Goal: Contribute content: Add original content to the website for others to see

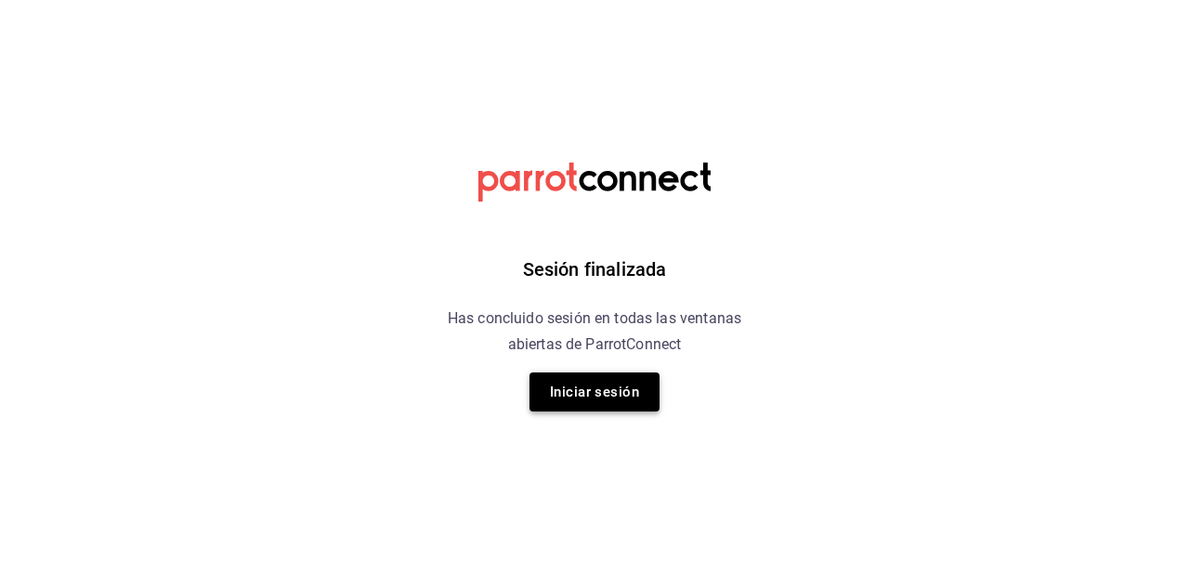
click at [595, 380] on button "Iniciar sesión" at bounding box center [595, 392] width 130 height 39
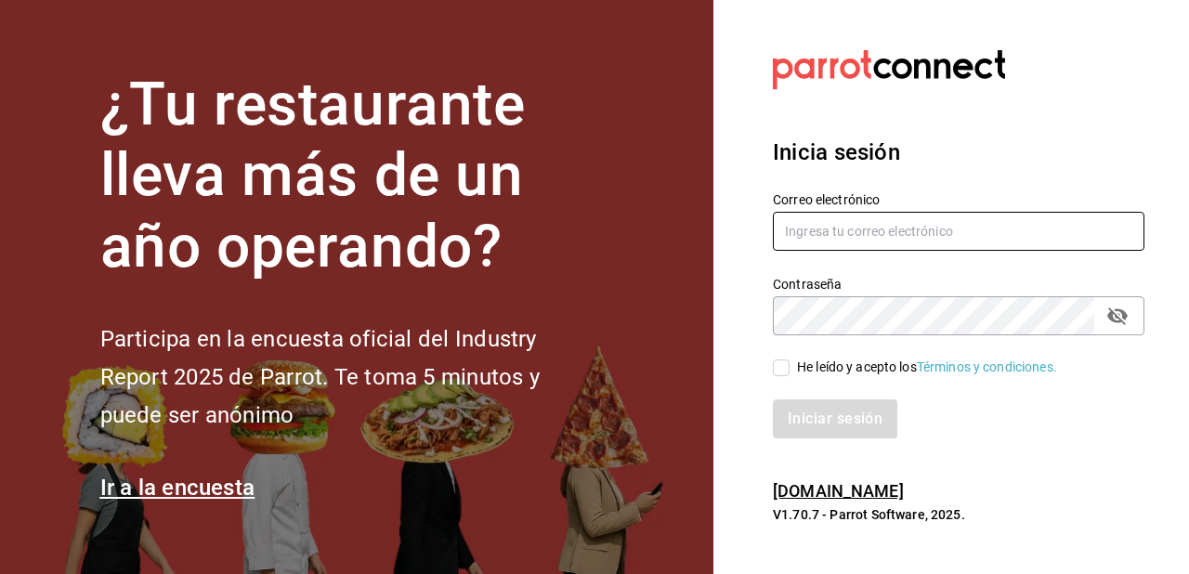
type input "roboto.mty@gmail.com"
click at [784, 364] on input "He leído y acepto los Términos y condiciones." at bounding box center [781, 368] width 17 height 17
checkbox input "true"
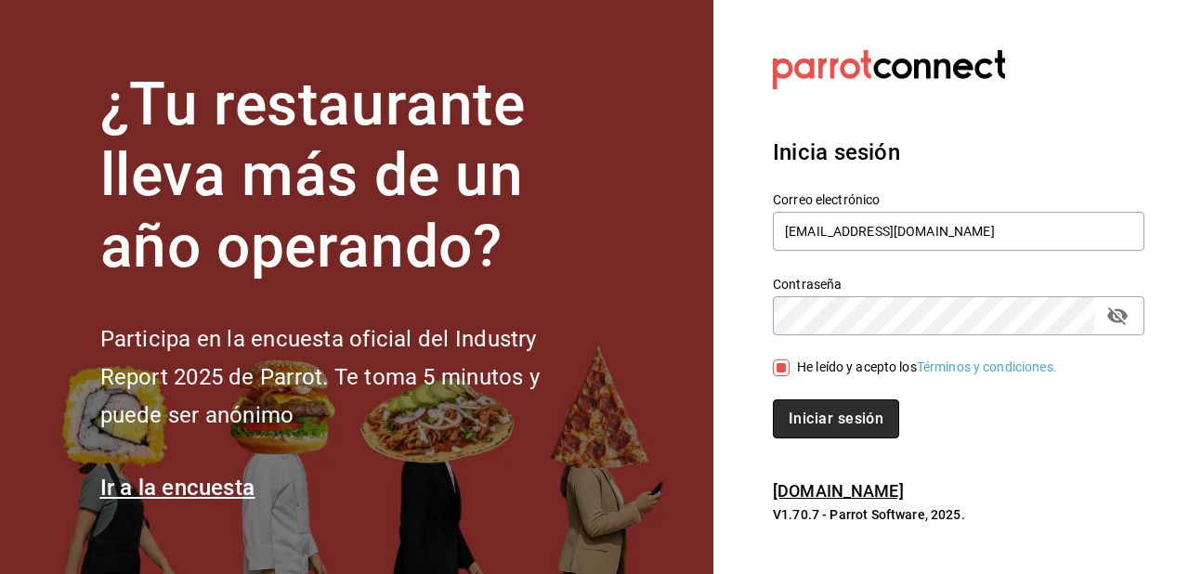
click at [814, 414] on button "Iniciar sesión" at bounding box center [836, 419] width 126 height 39
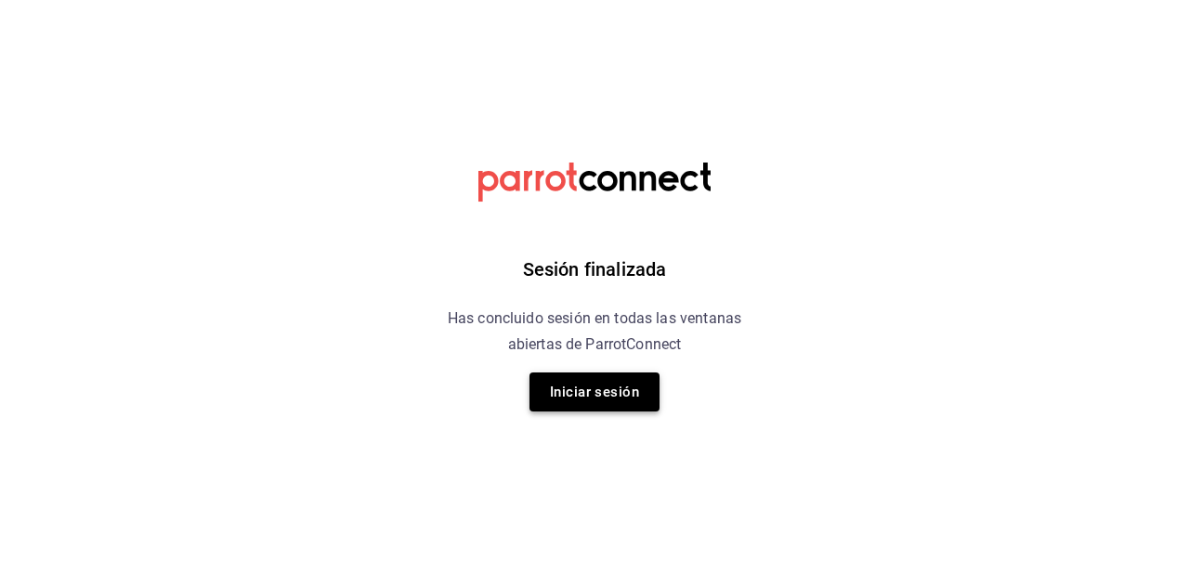
click at [586, 391] on button "Iniciar sesión" at bounding box center [595, 392] width 130 height 39
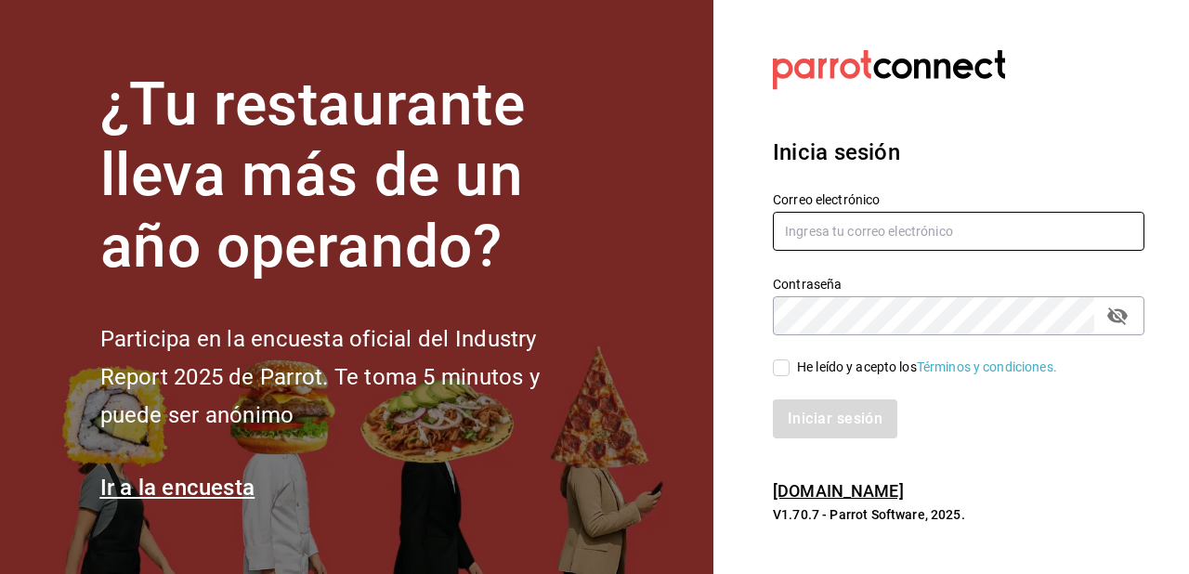
type input "roboto.mty@gmail.com"
click at [781, 373] on input "He leído y acepto los Términos y condiciones." at bounding box center [781, 368] width 17 height 17
checkbox input "true"
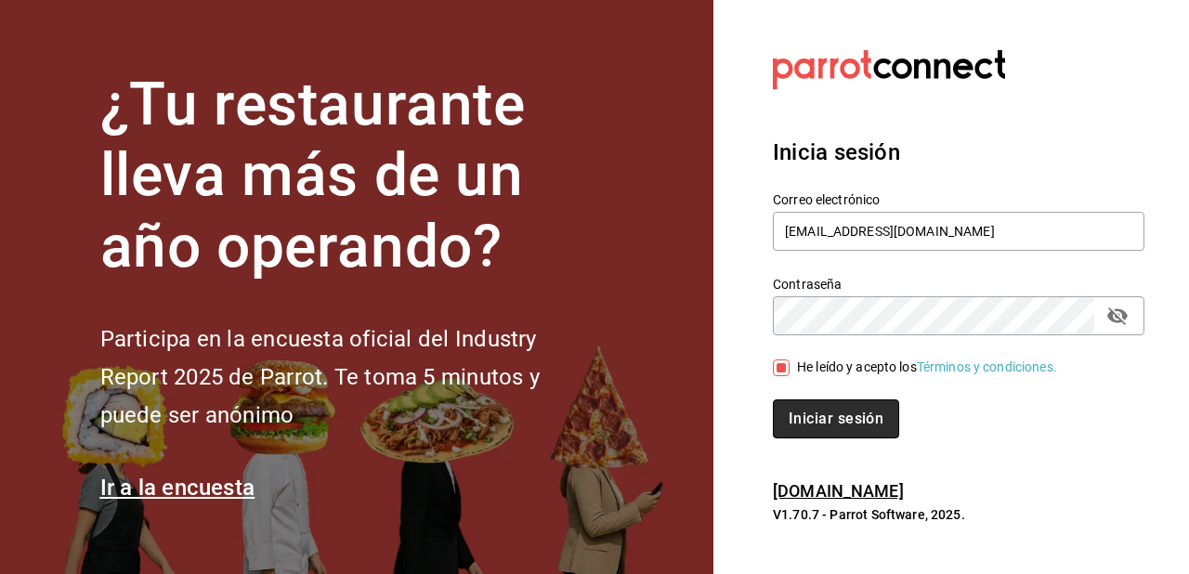
click at [817, 431] on button "Iniciar sesión" at bounding box center [836, 419] width 126 height 39
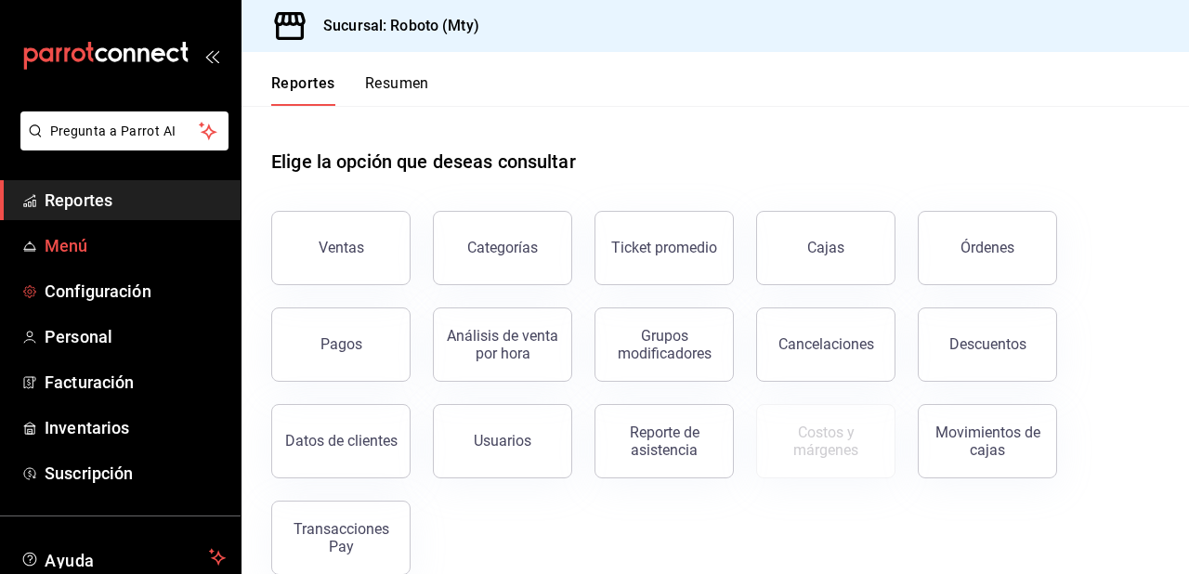
click at [70, 248] on span "Menú" at bounding box center [135, 245] width 181 height 25
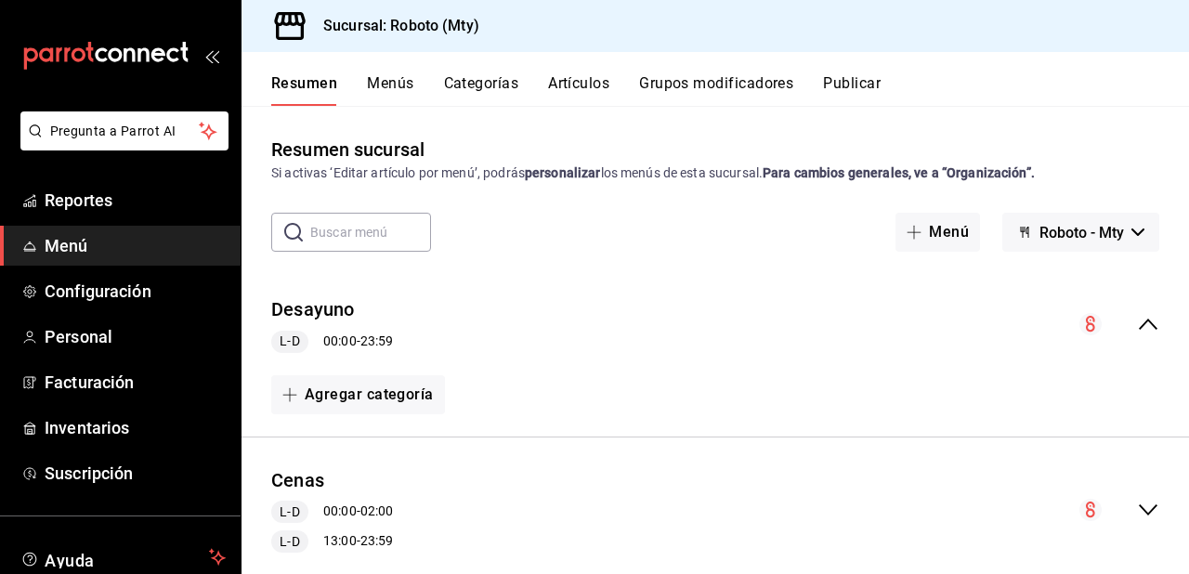
click at [576, 53] on div "Resumen Menús Categorías Artículos Grupos modificadores Publicar" at bounding box center [716, 79] width 948 height 54
click at [587, 79] on button "Artículos" at bounding box center [578, 90] width 61 height 32
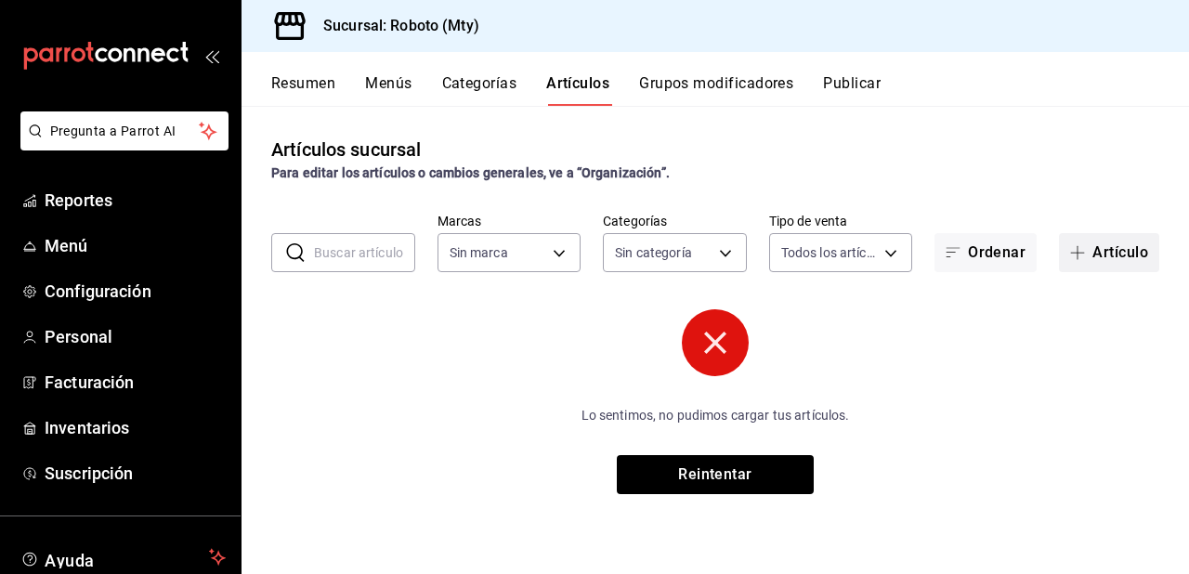
click at [1096, 265] on button "Artículo" at bounding box center [1109, 252] width 100 height 39
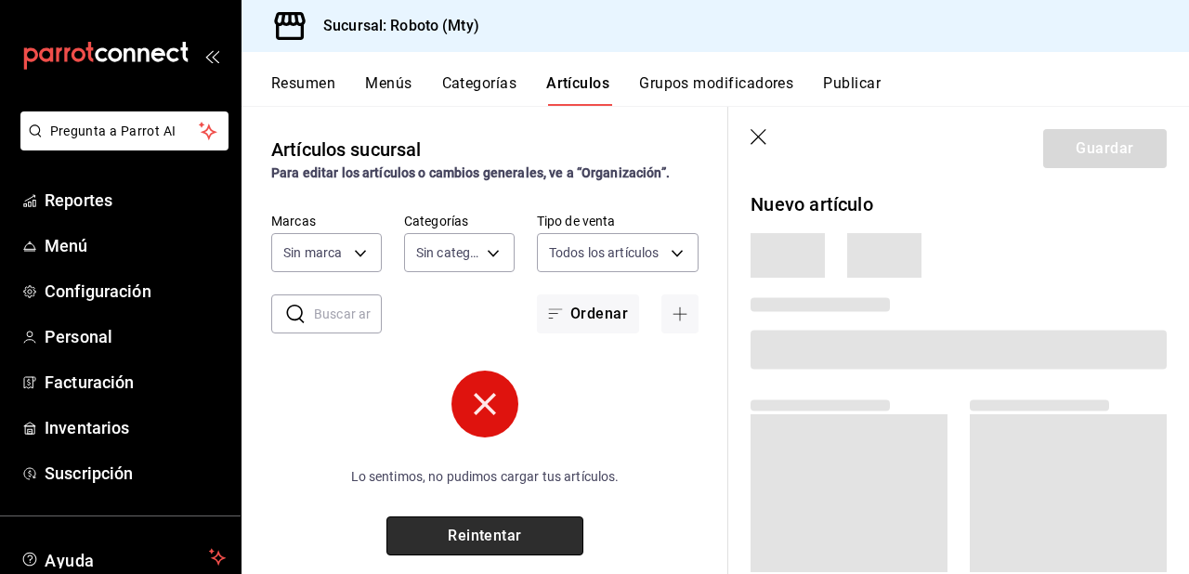
click at [507, 534] on button "Reintentar" at bounding box center [485, 536] width 197 height 39
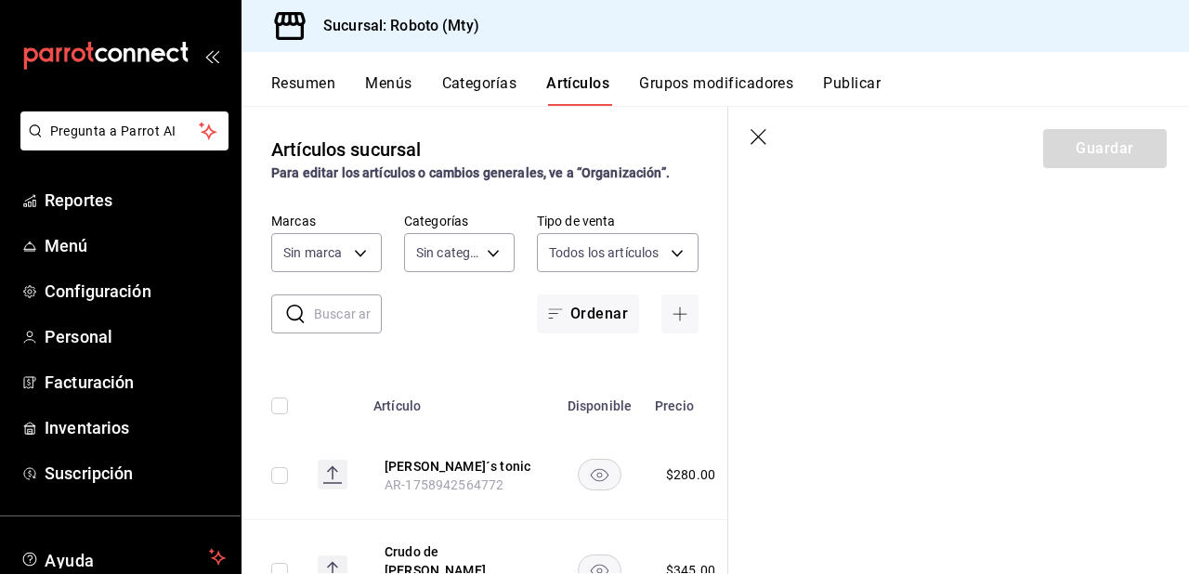
click at [762, 149] on header "Guardar" at bounding box center [958, 145] width 461 height 76
click at [753, 136] on icon "button" at bounding box center [760, 138] width 19 height 19
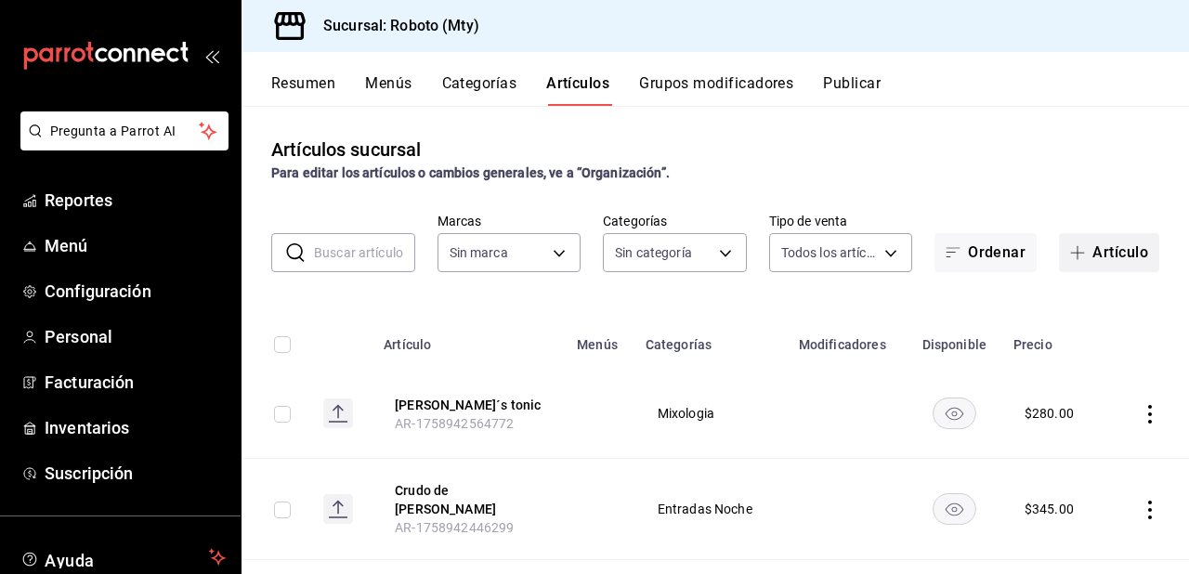
click at [1107, 263] on button "Artículo" at bounding box center [1109, 252] width 100 height 39
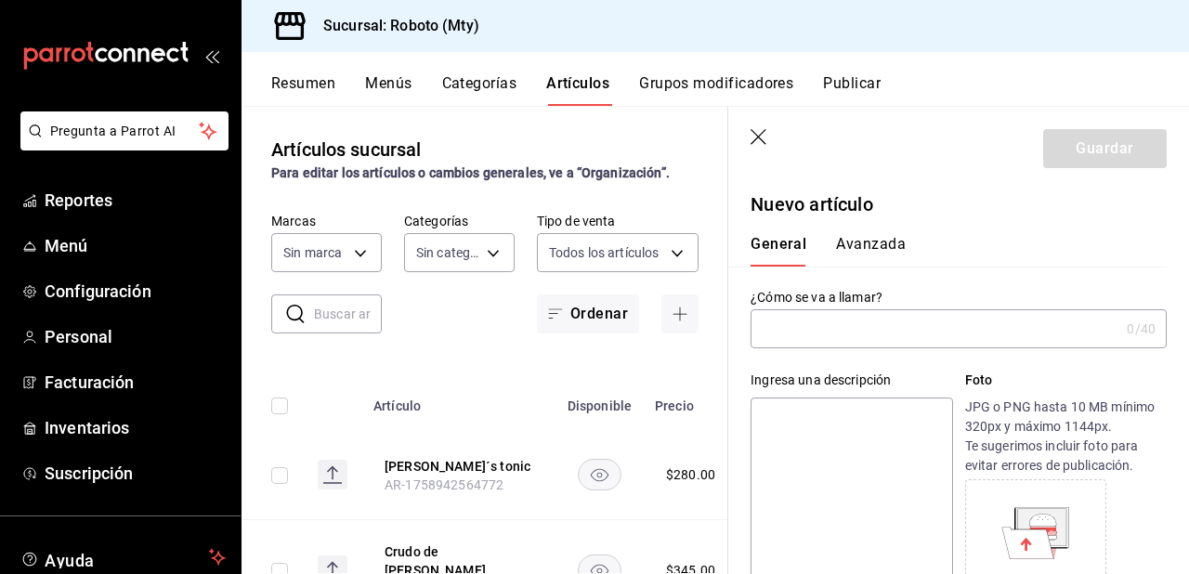
click at [933, 339] on input "text" at bounding box center [935, 328] width 369 height 37
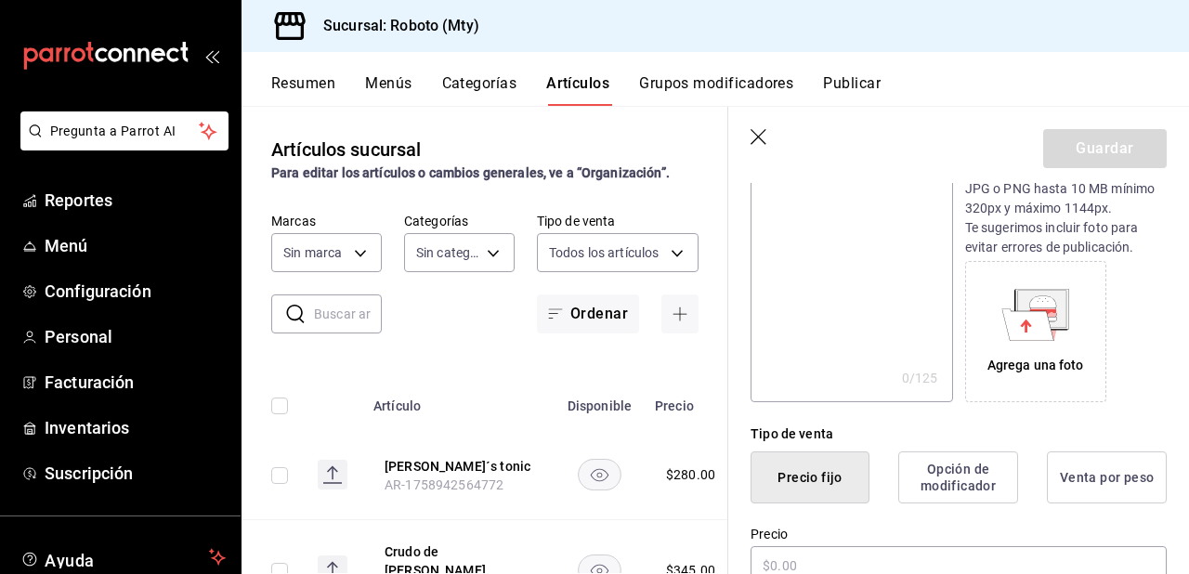
scroll to position [341, 0]
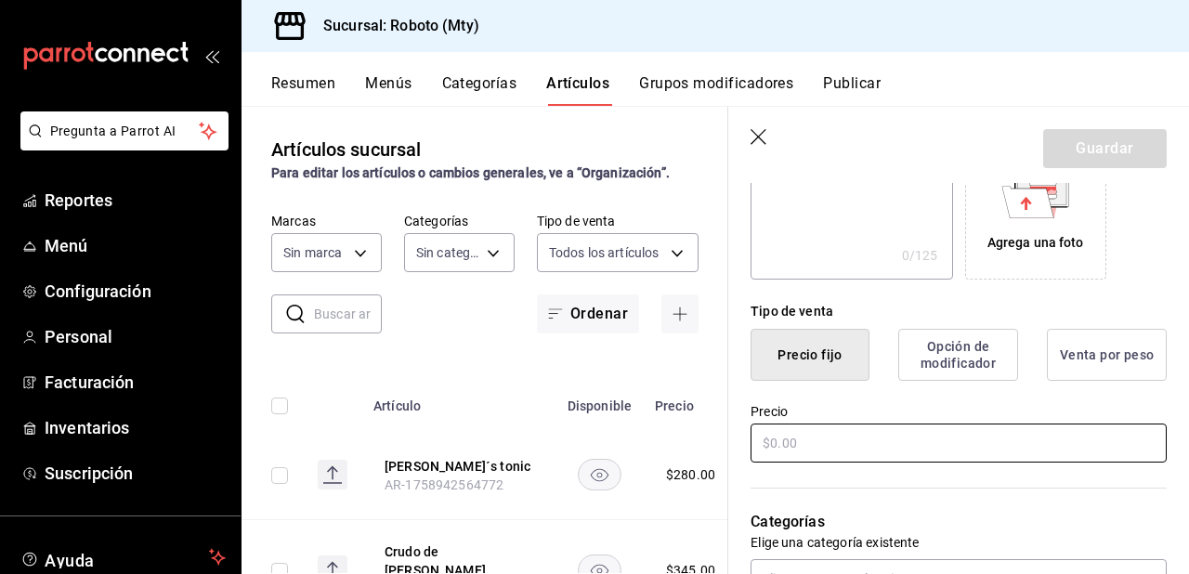
type input "Bufanda"
click at [952, 447] on input "text" at bounding box center [959, 443] width 416 height 39
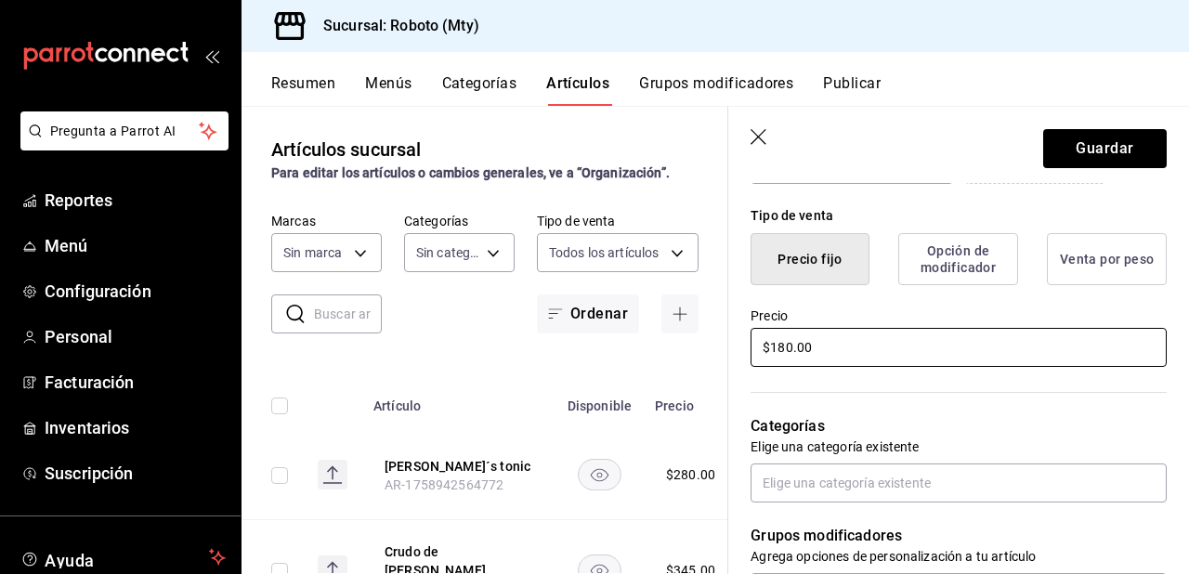
scroll to position [520, 0]
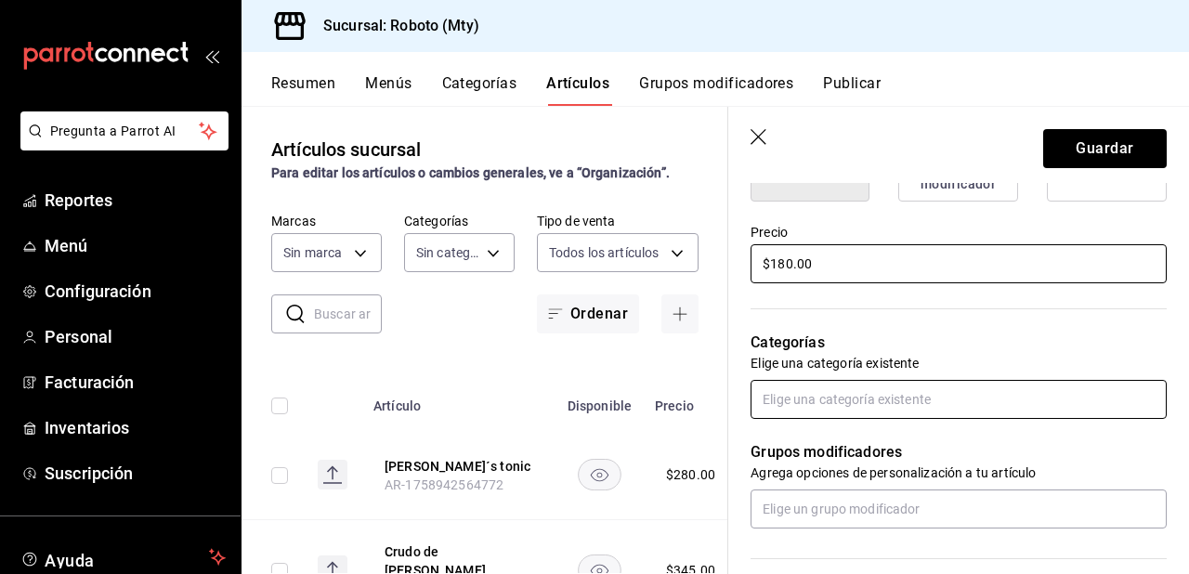
type input "$180.00"
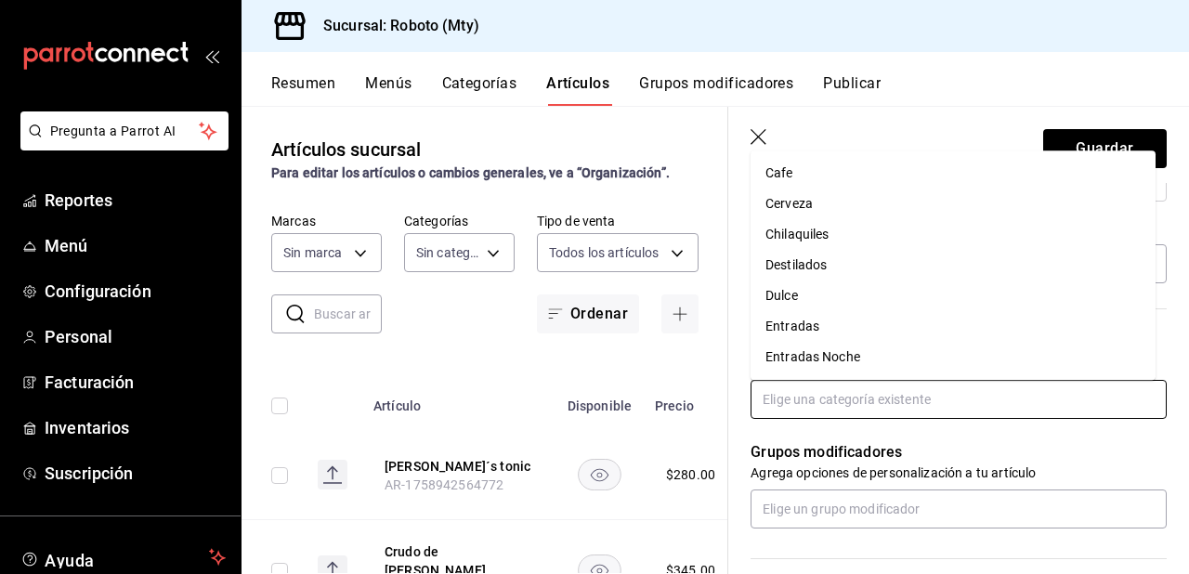
click at [955, 410] on input "text" at bounding box center [959, 399] width 416 height 39
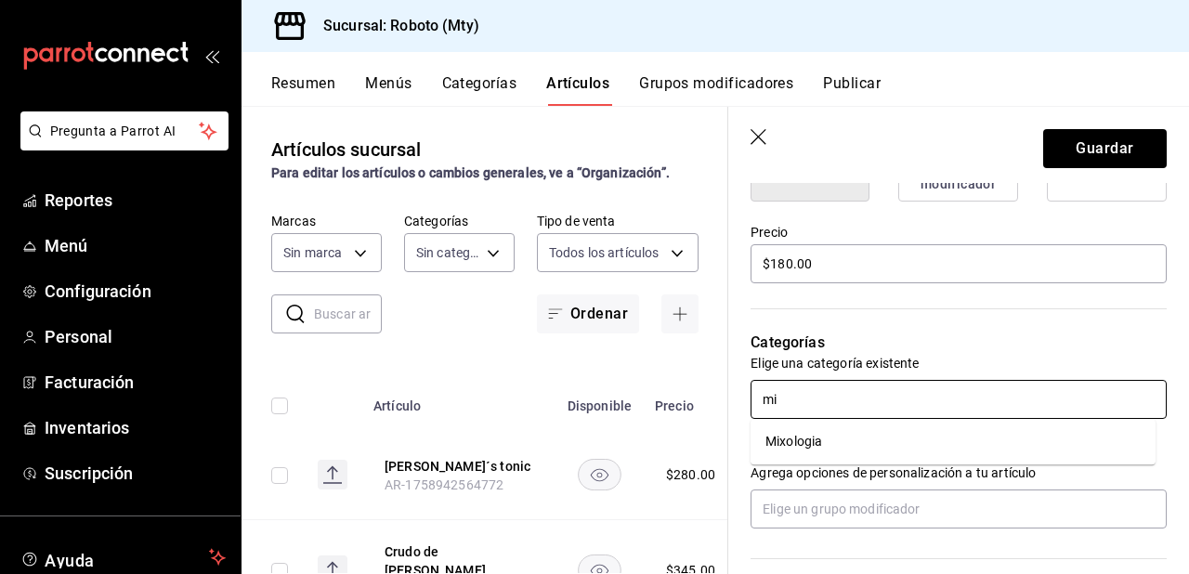
type input "mix"
click at [817, 445] on li "Mixologia" at bounding box center [953, 442] width 405 height 31
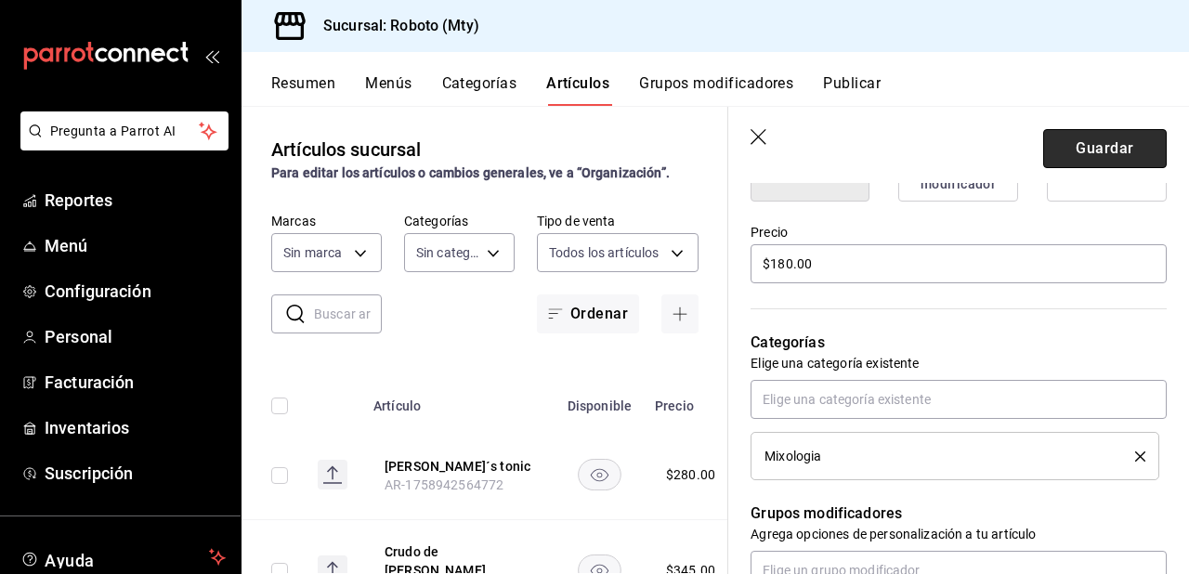
click at [1123, 138] on button "Guardar" at bounding box center [1105, 148] width 124 height 39
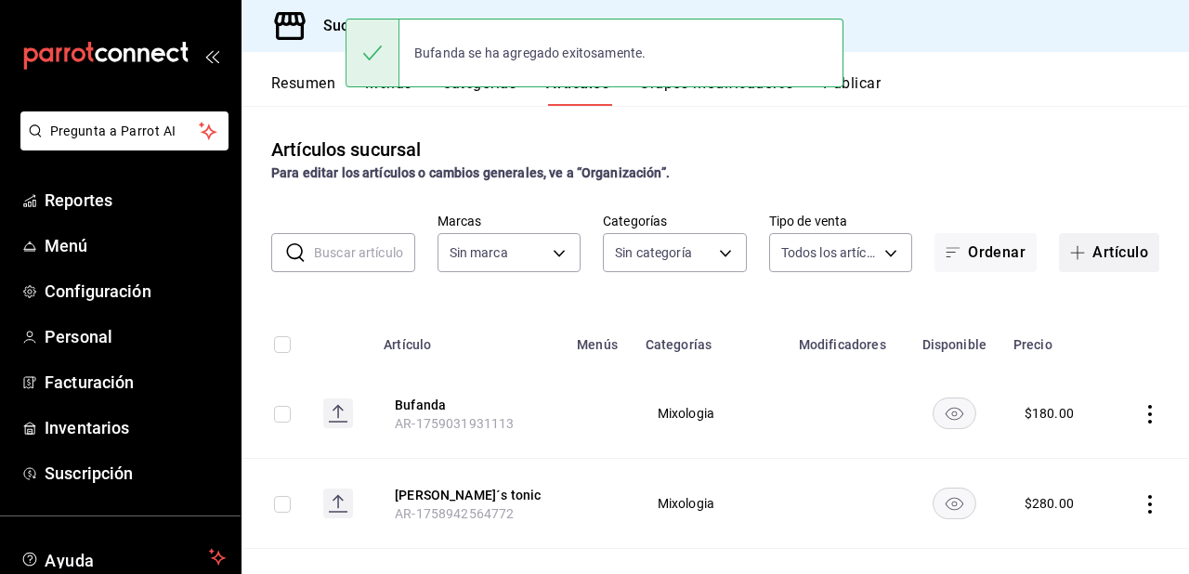
click at [1085, 259] on button "Artículo" at bounding box center [1109, 252] width 100 height 39
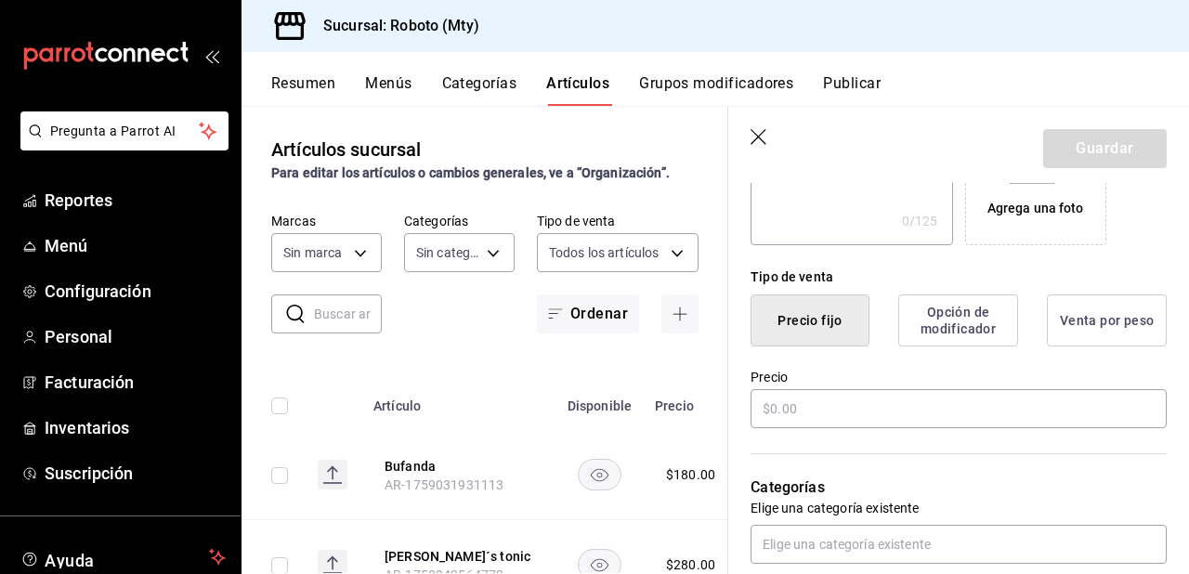
scroll to position [437, 0]
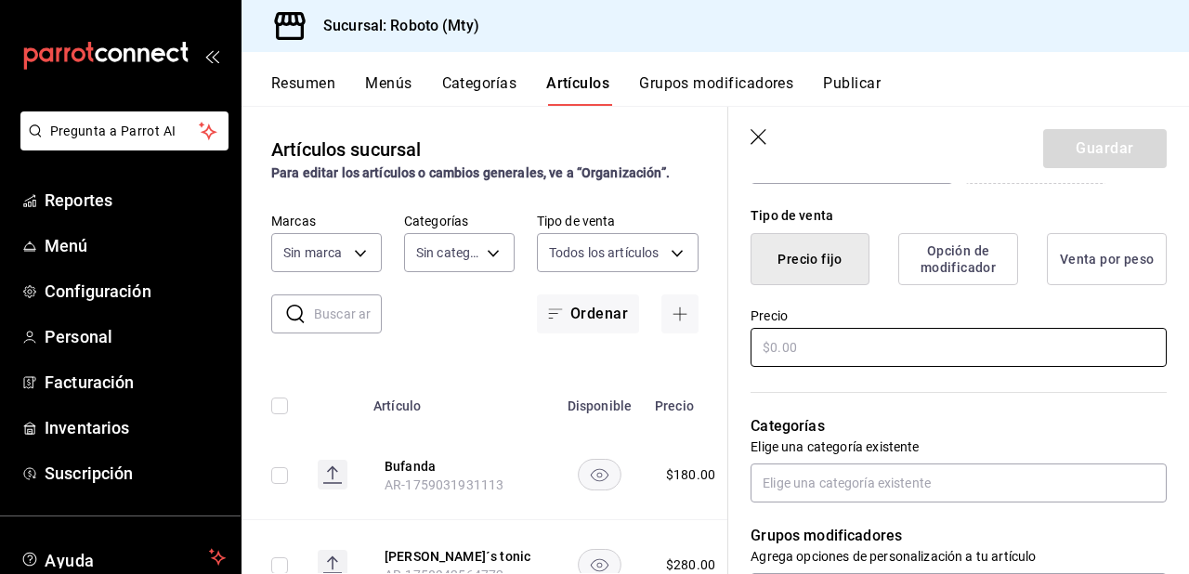
type input "Glenlivet"
click at [929, 335] on input "text" at bounding box center [959, 347] width 416 height 39
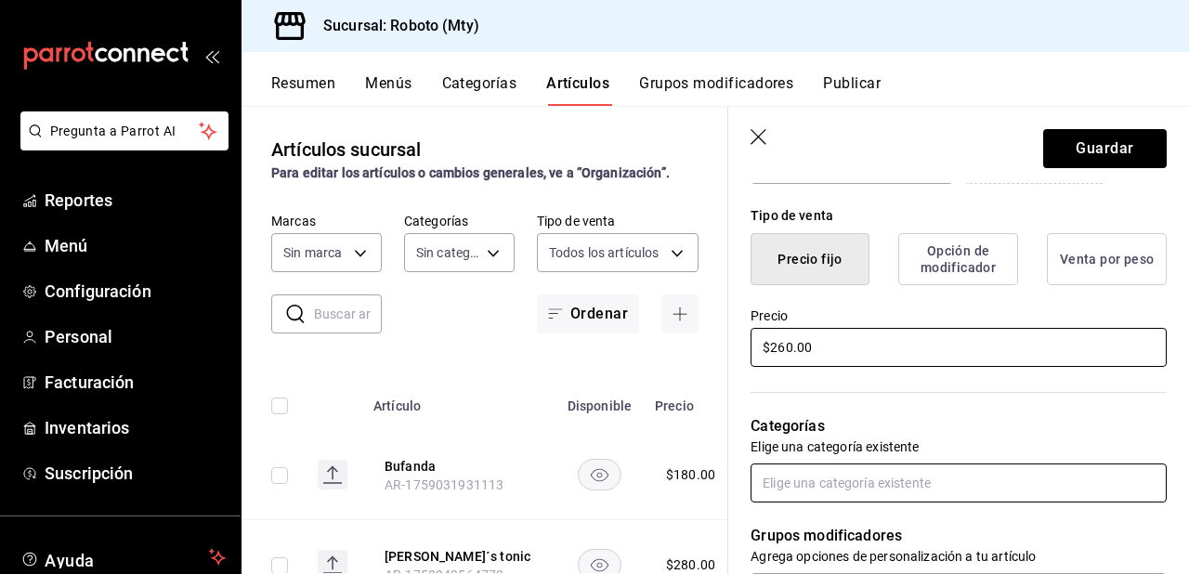
type input "$260.00"
click at [860, 483] on input "text" at bounding box center [959, 483] width 416 height 39
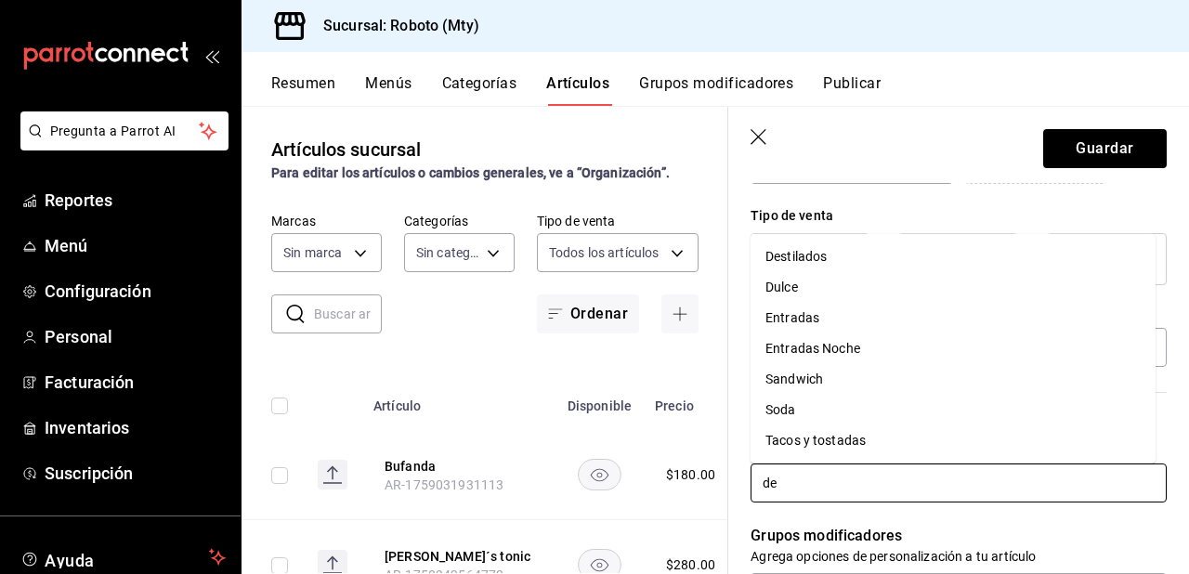
type input "des"
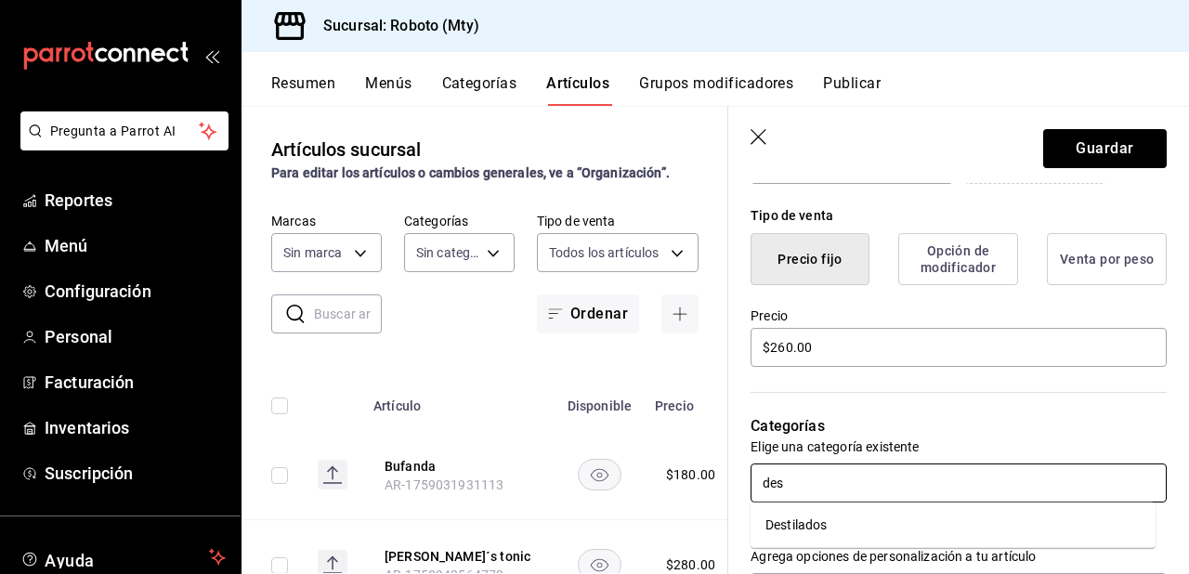
click at [839, 514] on li "Destilados" at bounding box center [953, 525] width 405 height 31
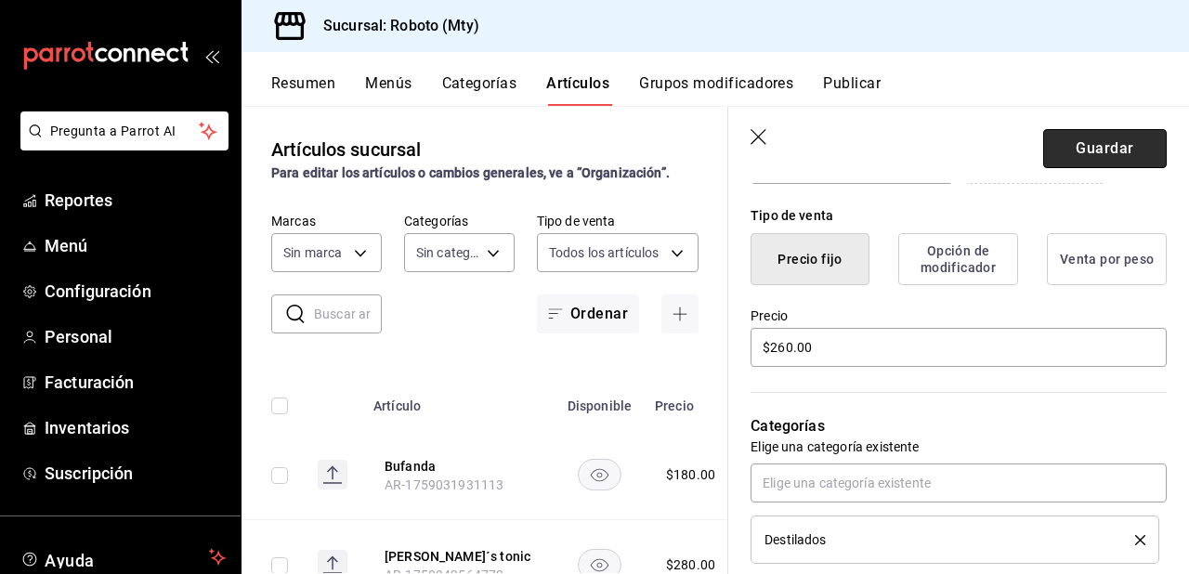
click at [1063, 159] on button "Guardar" at bounding box center [1105, 148] width 124 height 39
